Goal: Find specific page/section: Find specific page/section

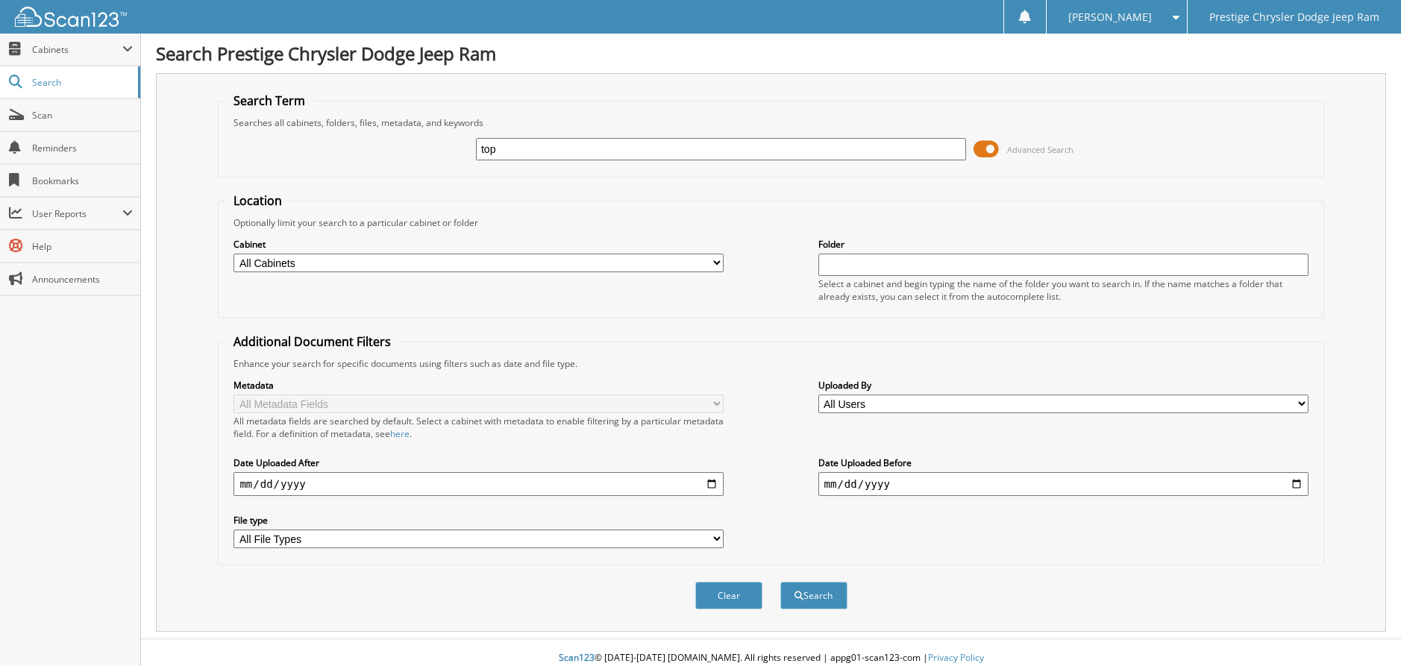
type input "topshelf"
click at [992, 148] on span at bounding box center [986, 149] width 25 height 22
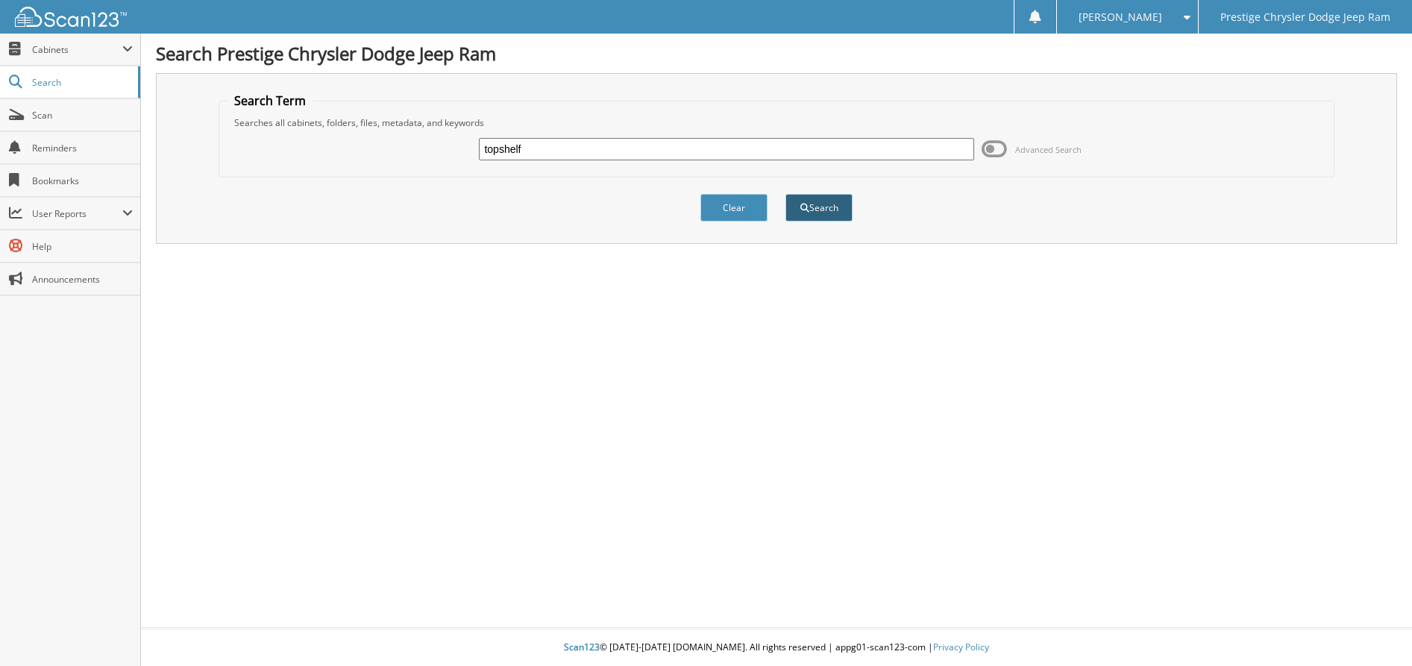
click at [830, 212] on button "Search" at bounding box center [819, 208] width 67 height 28
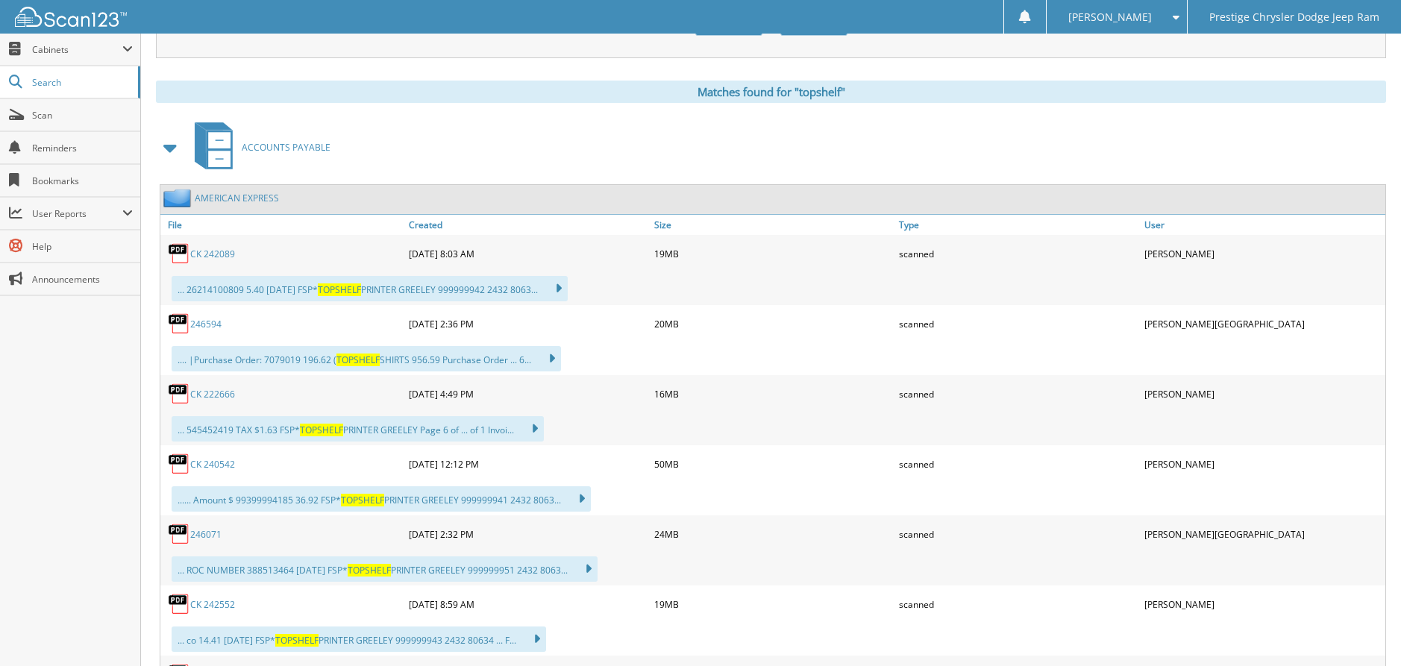
scroll to position [622, 0]
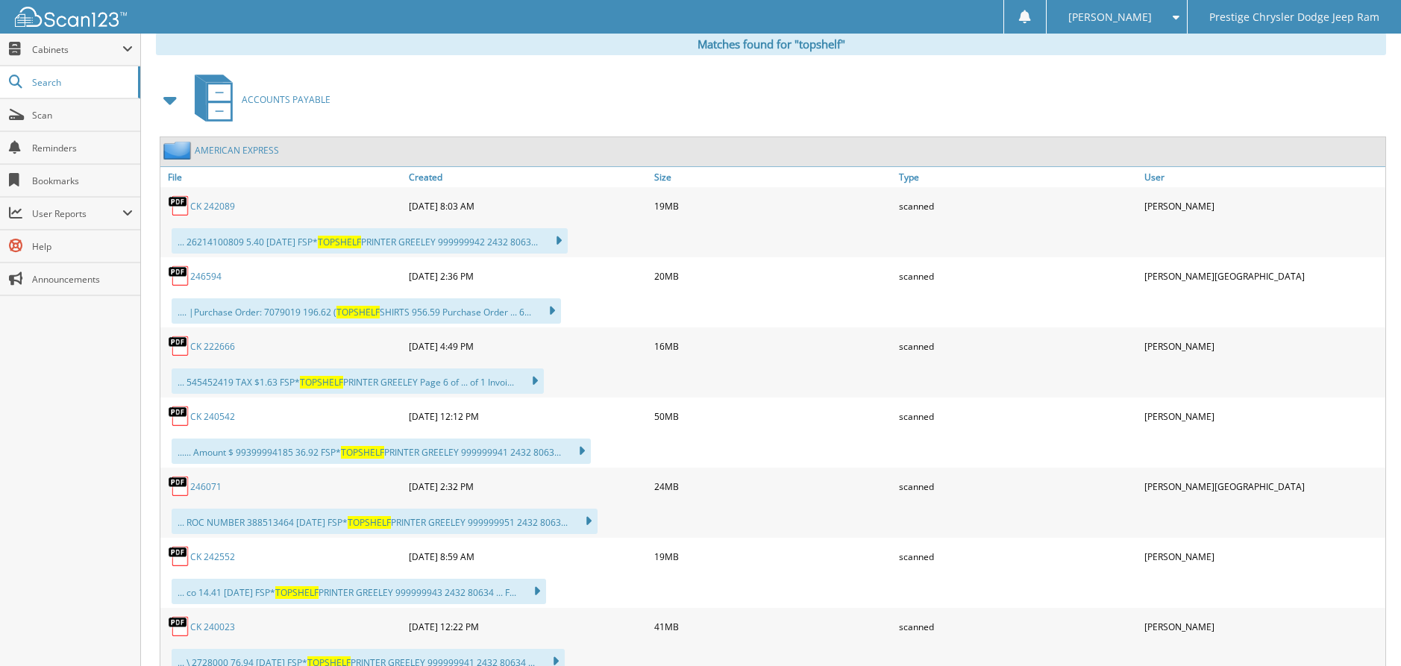
click at [203, 275] on link "246594" at bounding box center [205, 276] width 31 height 13
